Goal: Task Accomplishment & Management: Manage account settings

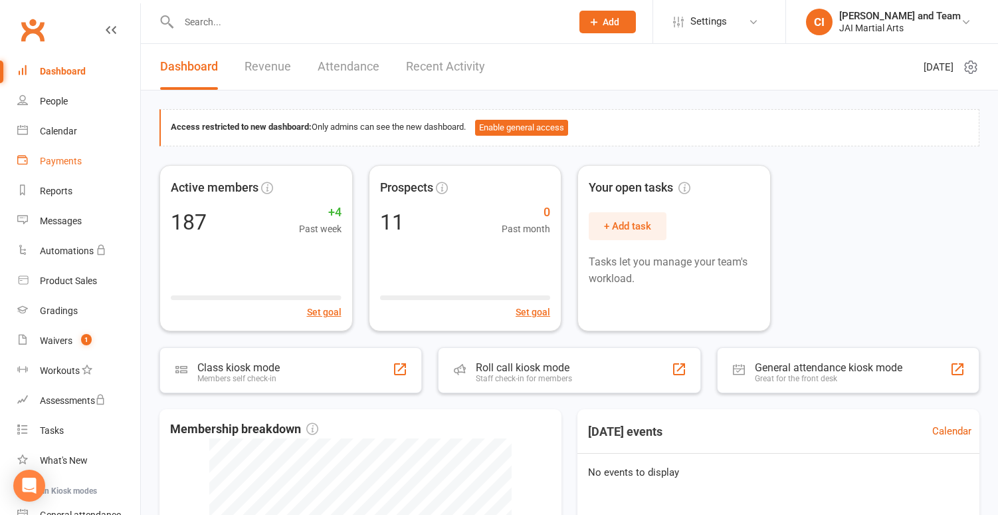
click at [66, 158] on div "Payments" at bounding box center [61, 161] width 42 height 11
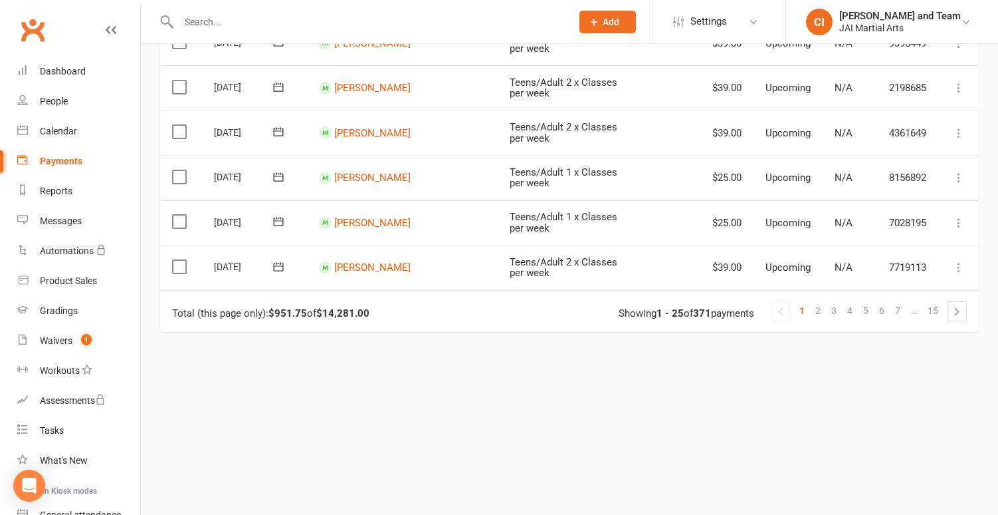
scroll to position [1058, 0]
click at [869, 302] on link "5" at bounding box center [866, 311] width 16 height 19
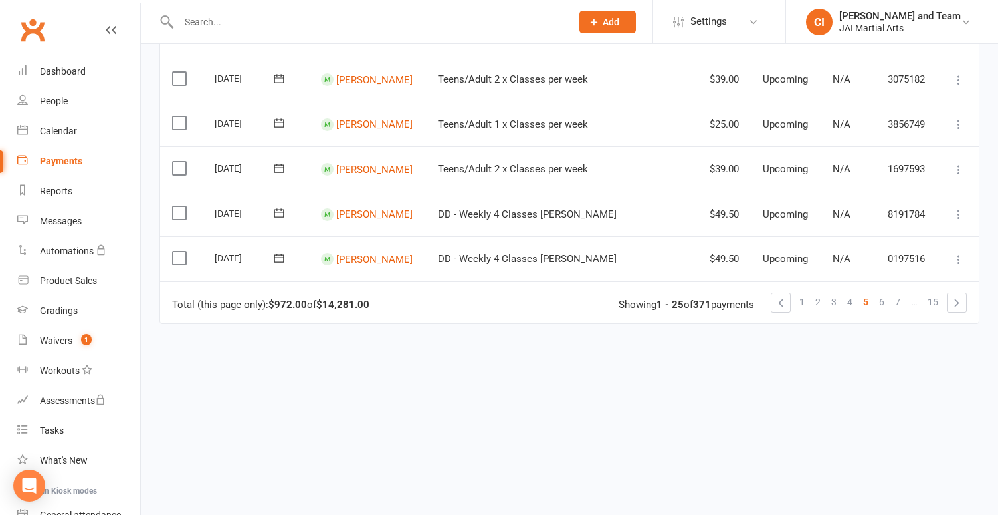
click at [902, 292] on link "7" at bounding box center [898, 301] width 16 height 19
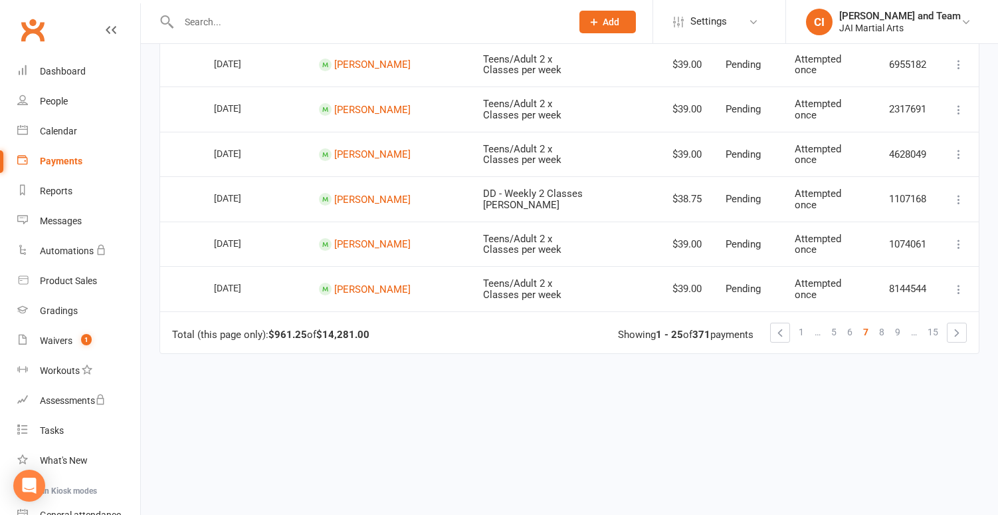
click at [899, 322] on span "9" at bounding box center [897, 331] width 5 height 19
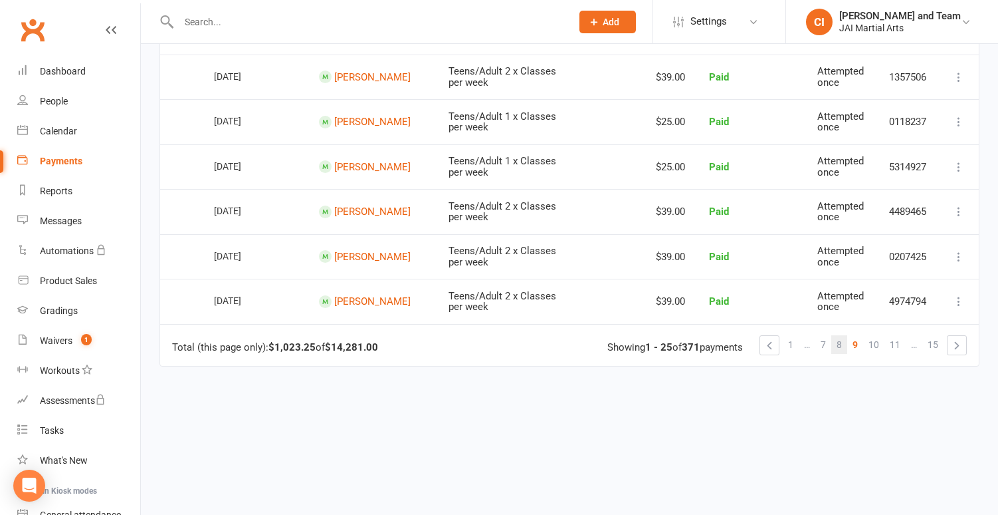
scroll to position [1086, 0]
click at [841, 336] on span "8" at bounding box center [839, 345] width 5 height 19
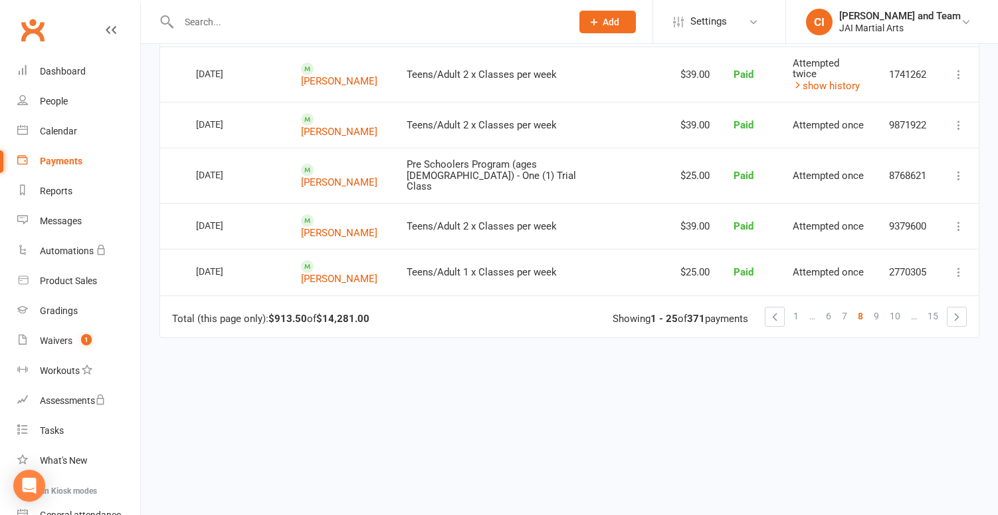
scroll to position [1101, 0]
click at [848, 307] on span "7" at bounding box center [844, 316] width 5 height 19
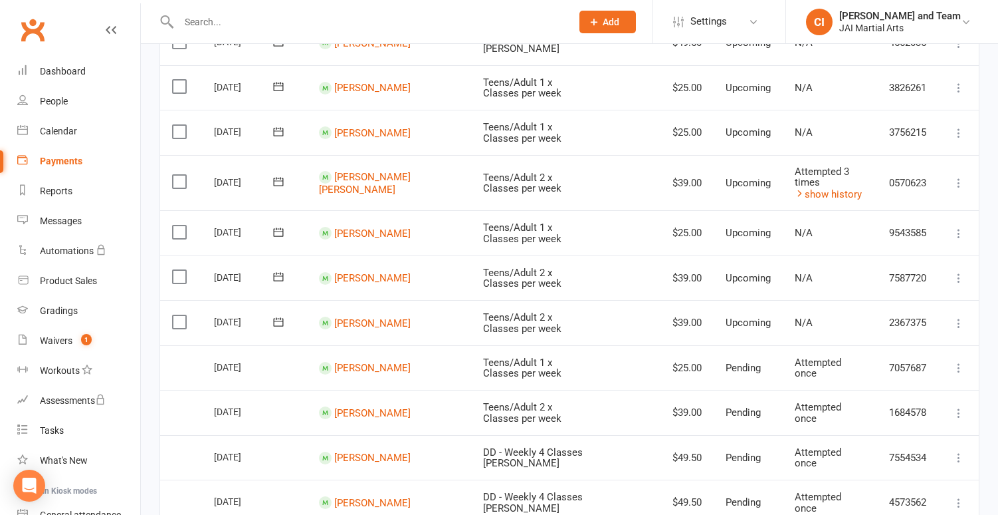
scroll to position [471, 0]
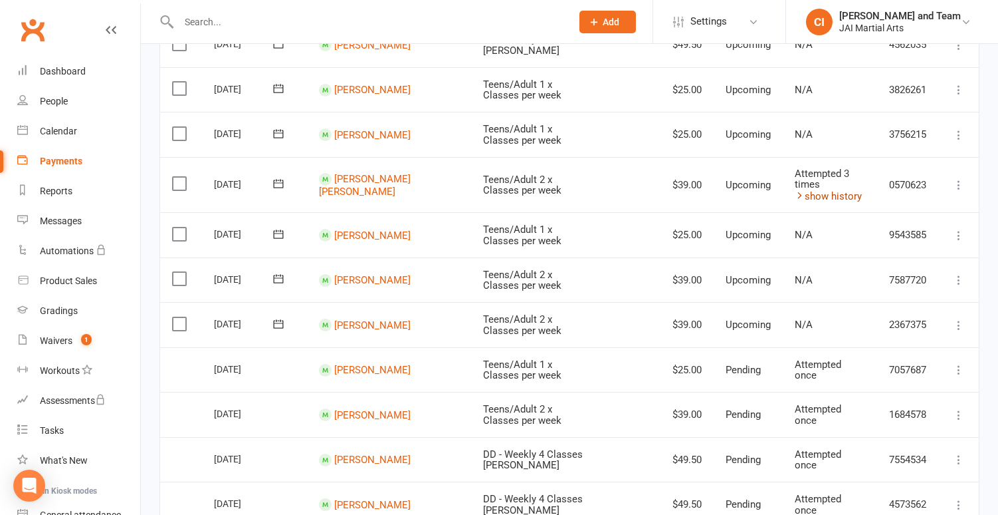
click at [822, 193] on link "show history" at bounding box center [828, 196] width 67 height 12
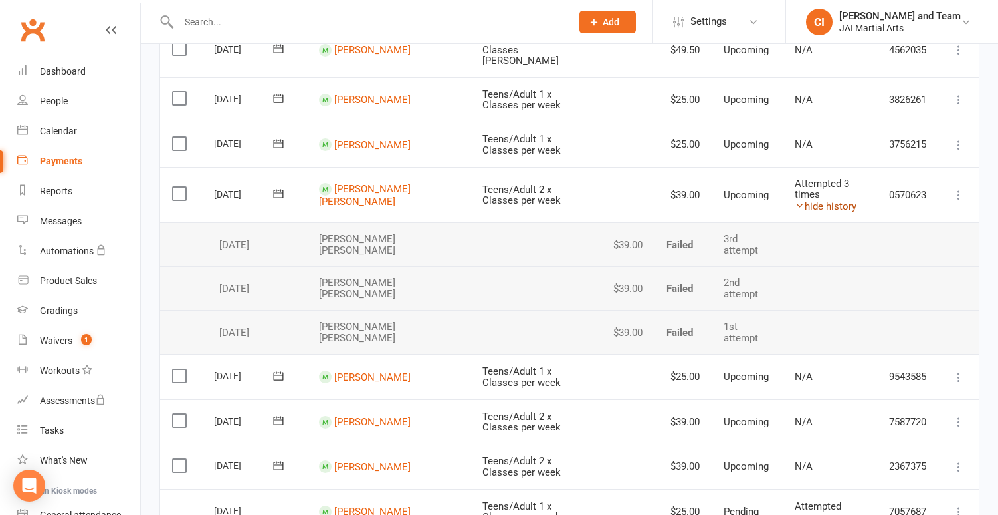
click at [826, 200] on link "hide history" at bounding box center [826, 206] width 62 height 12
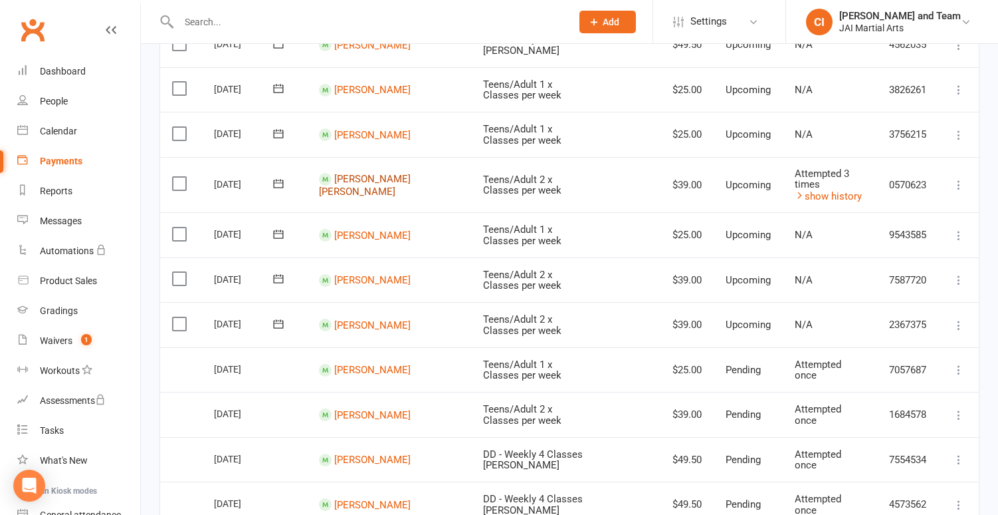
click at [362, 176] on link "[PERSON_NAME] [PERSON_NAME]" at bounding box center [365, 185] width 92 height 25
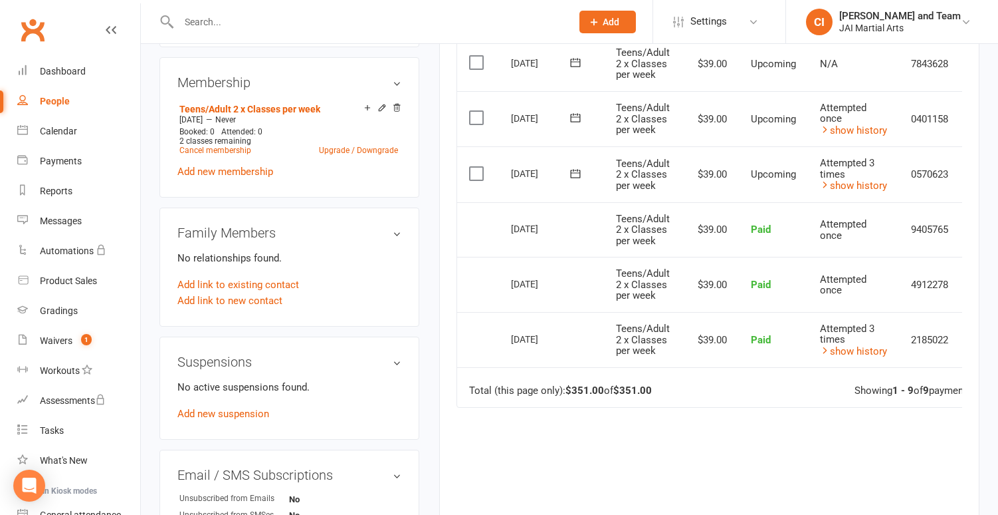
scroll to position [526, 0]
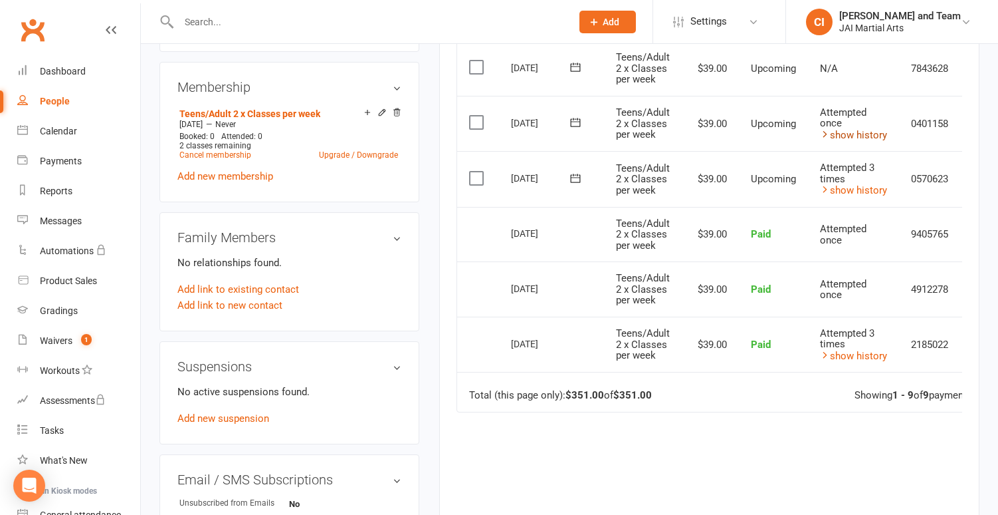
click at [850, 129] on link "show history" at bounding box center [853, 135] width 67 height 12
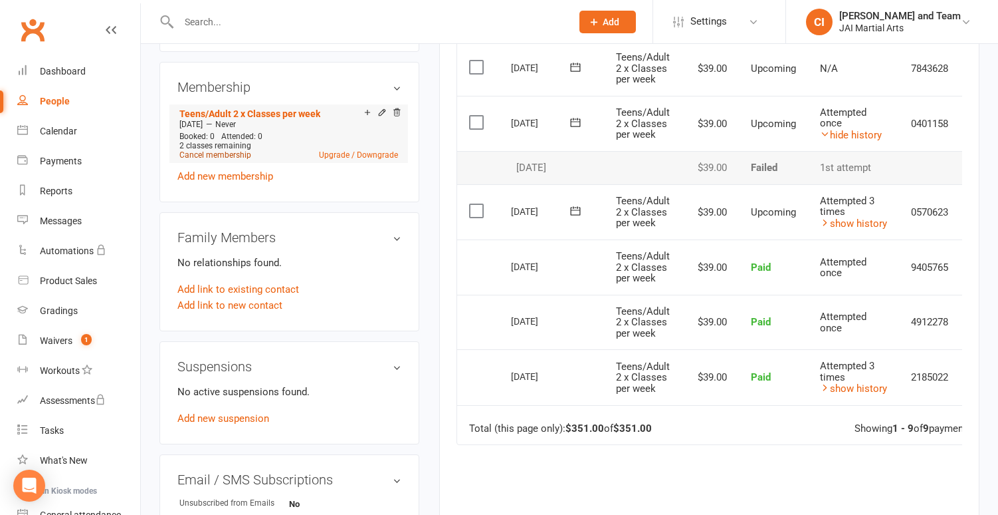
click at [193, 150] on link "Cancel membership" at bounding box center [215, 154] width 72 height 9
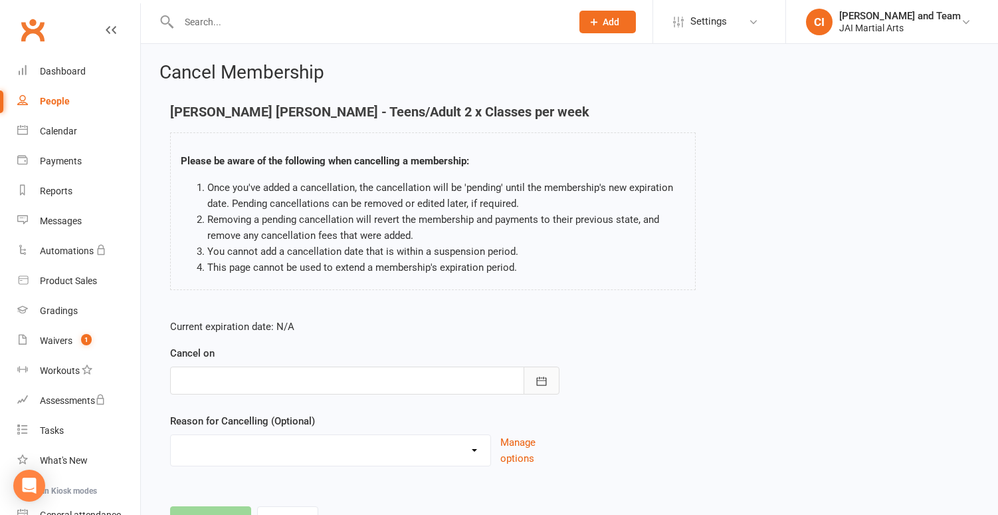
click at [543, 382] on icon "button" at bounding box center [541, 380] width 13 height 13
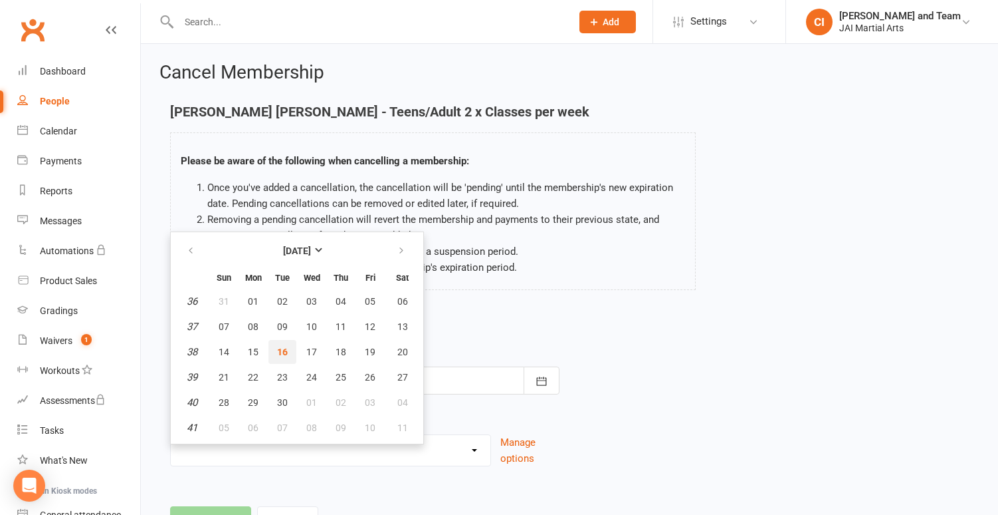
click at [283, 351] on span "16" at bounding box center [282, 351] width 11 height 11
type input "[DATE]"
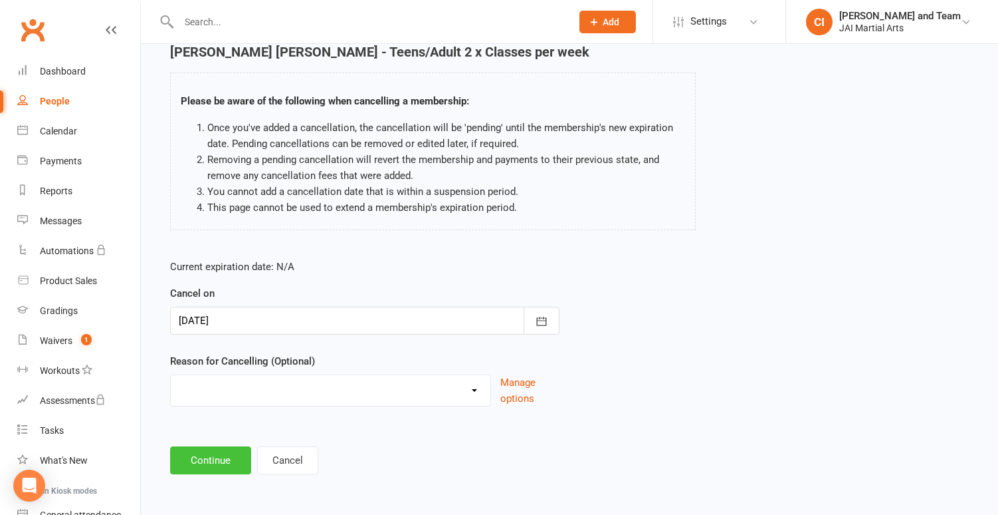
scroll to position [70, 0]
click at [213, 447] on button "Continue" at bounding box center [210, 460] width 81 height 28
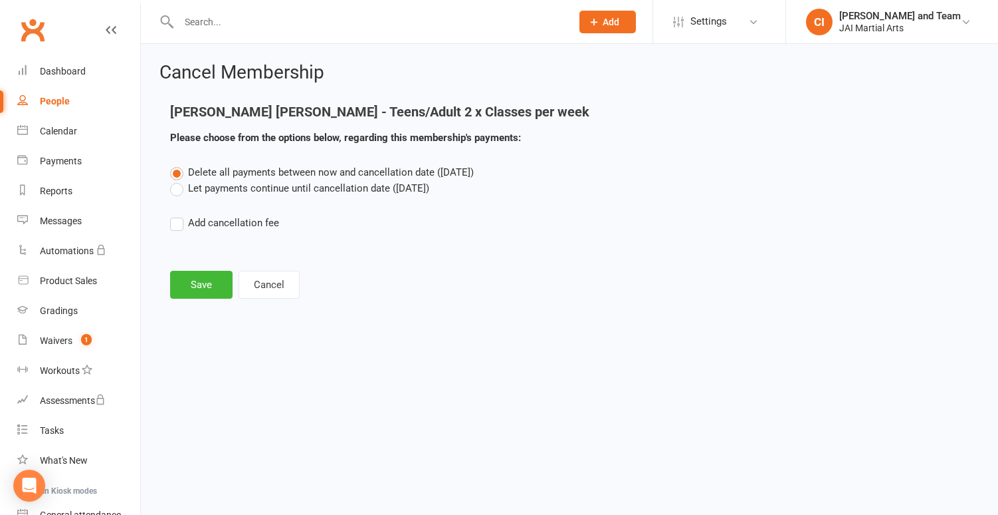
click at [195, 285] on button "Save" at bounding box center [201, 285] width 62 height 28
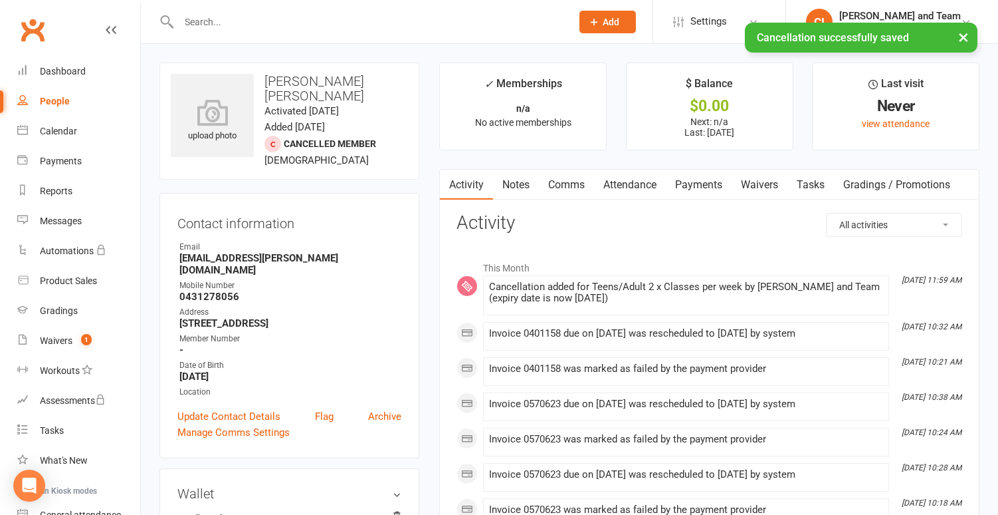
scroll to position [1, 0]
